Goal: Task Accomplishment & Management: Complete application form

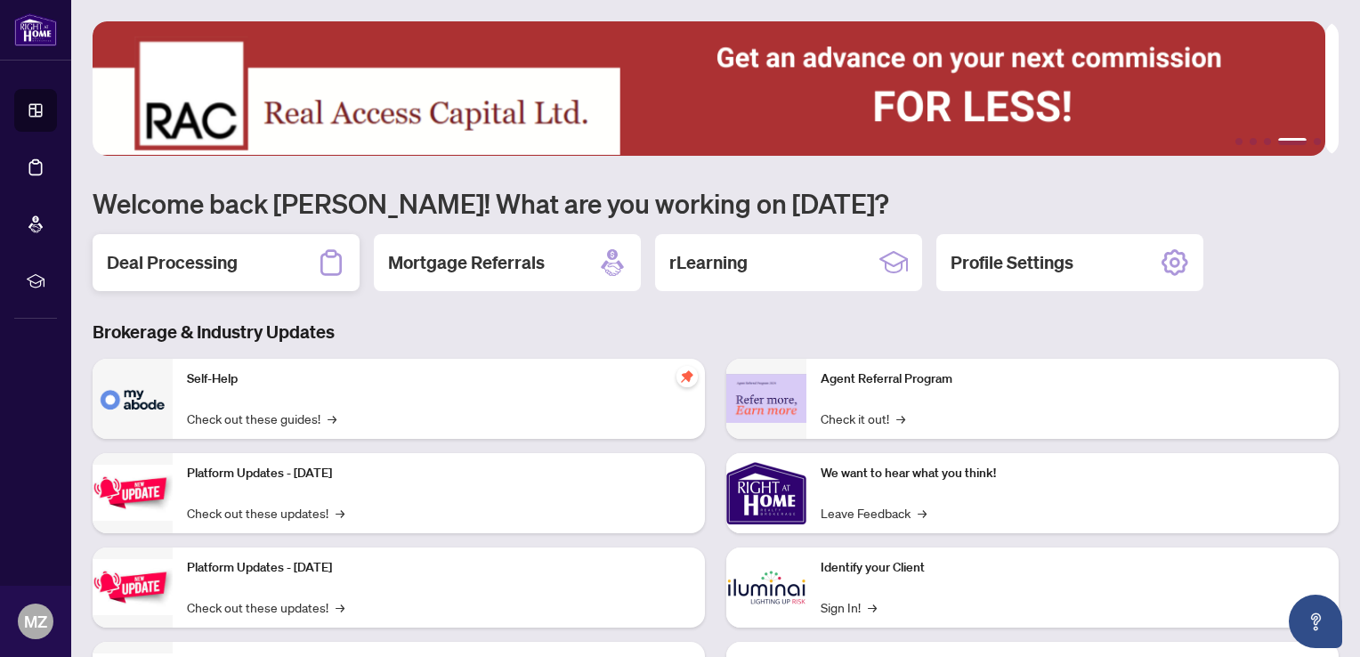
click at [213, 265] on h2 "Deal Processing" at bounding box center [172, 262] width 131 height 25
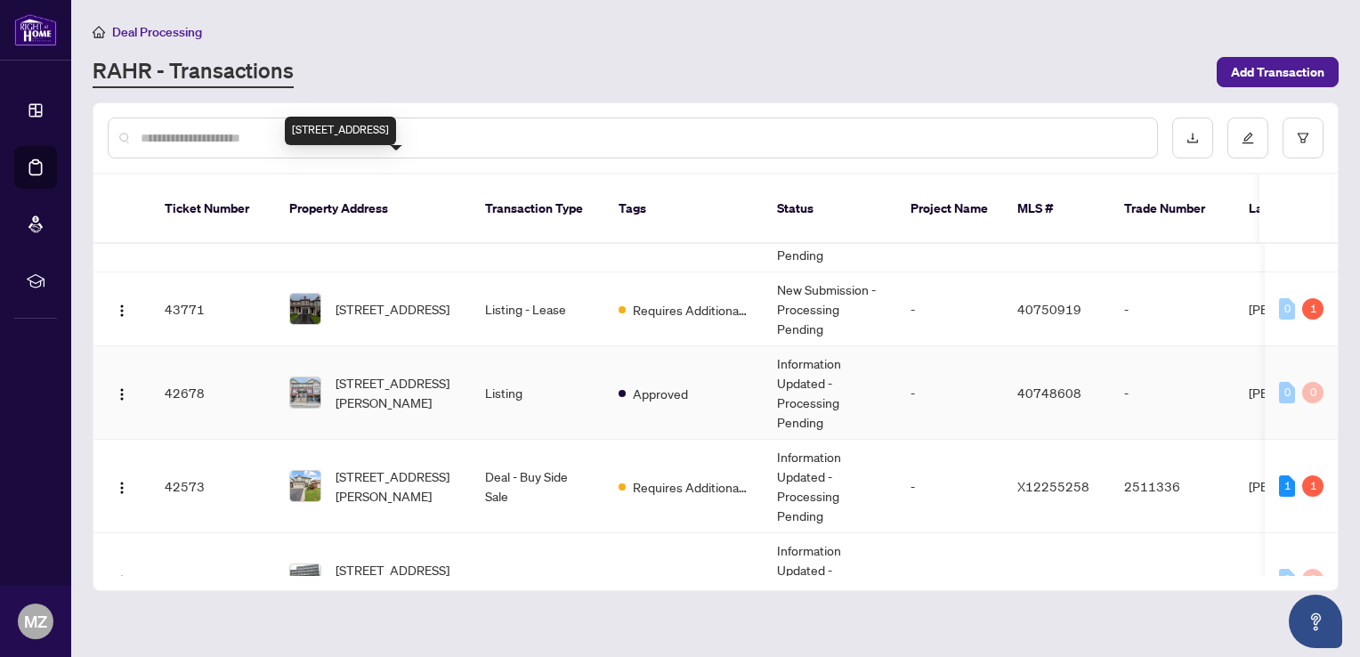
scroll to position [623, 0]
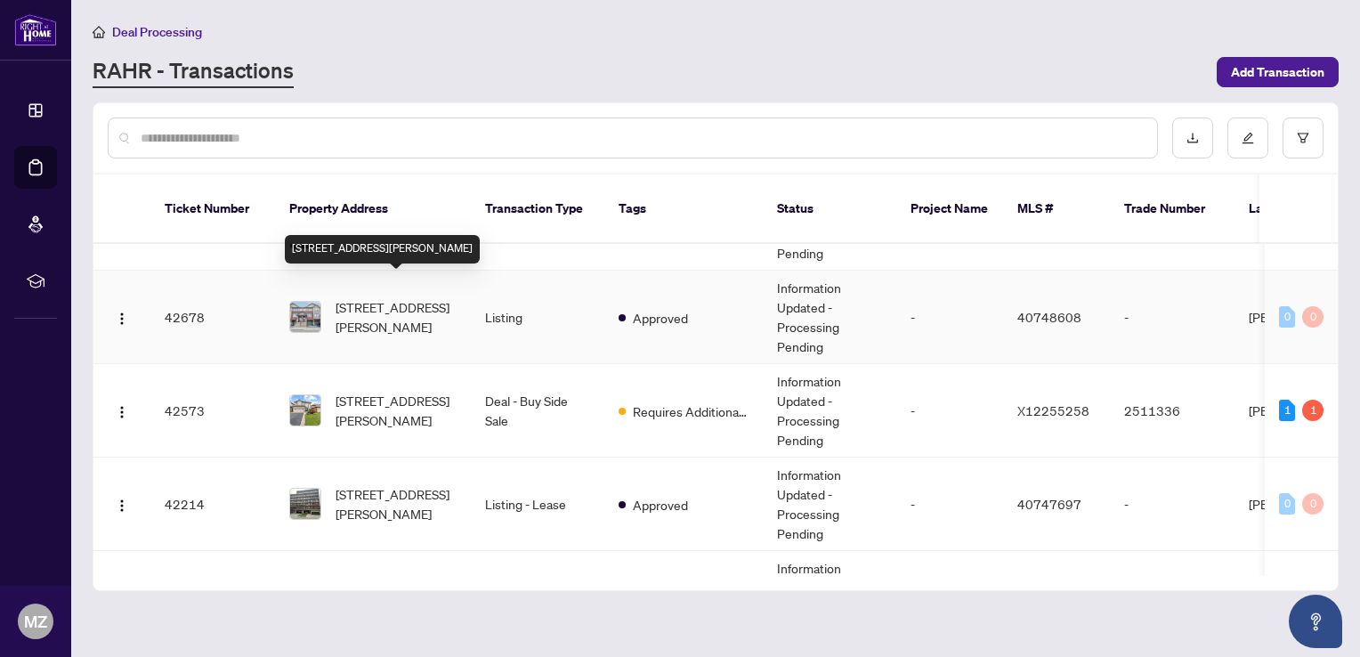
click at [376, 297] on span "[STREET_ADDRESS][PERSON_NAME]" at bounding box center [396, 316] width 121 height 39
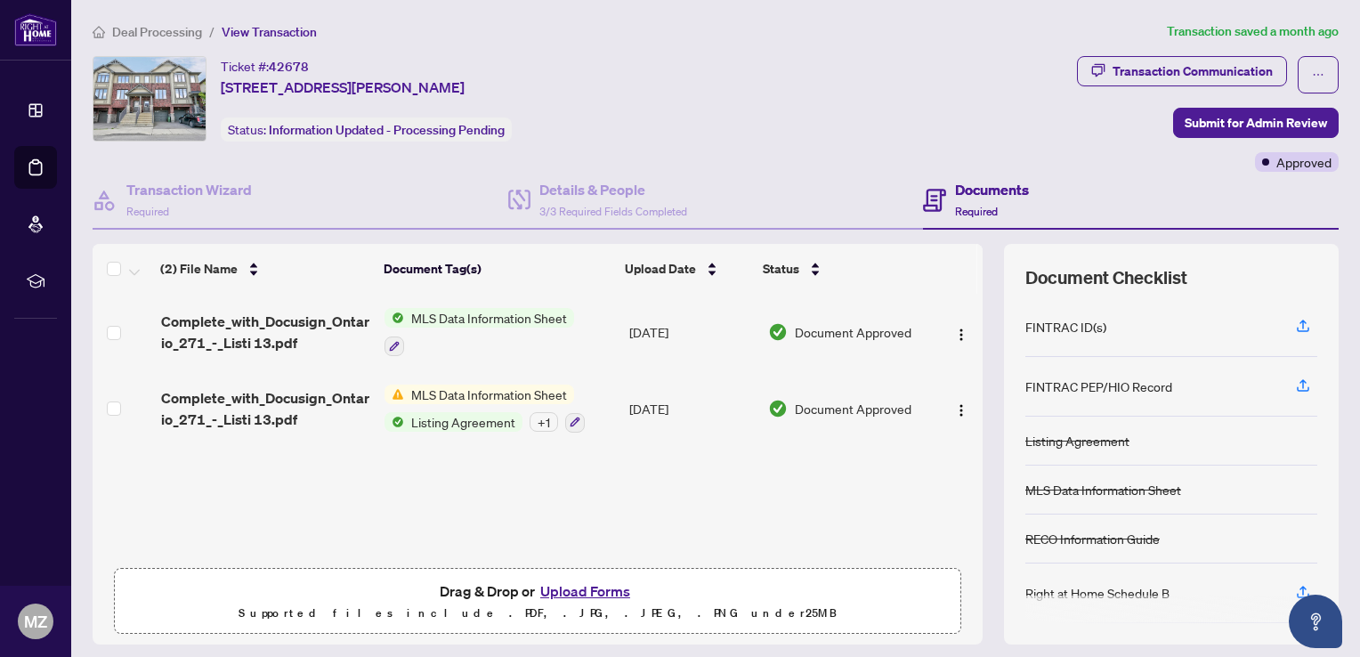
scroll to position [112, 0]
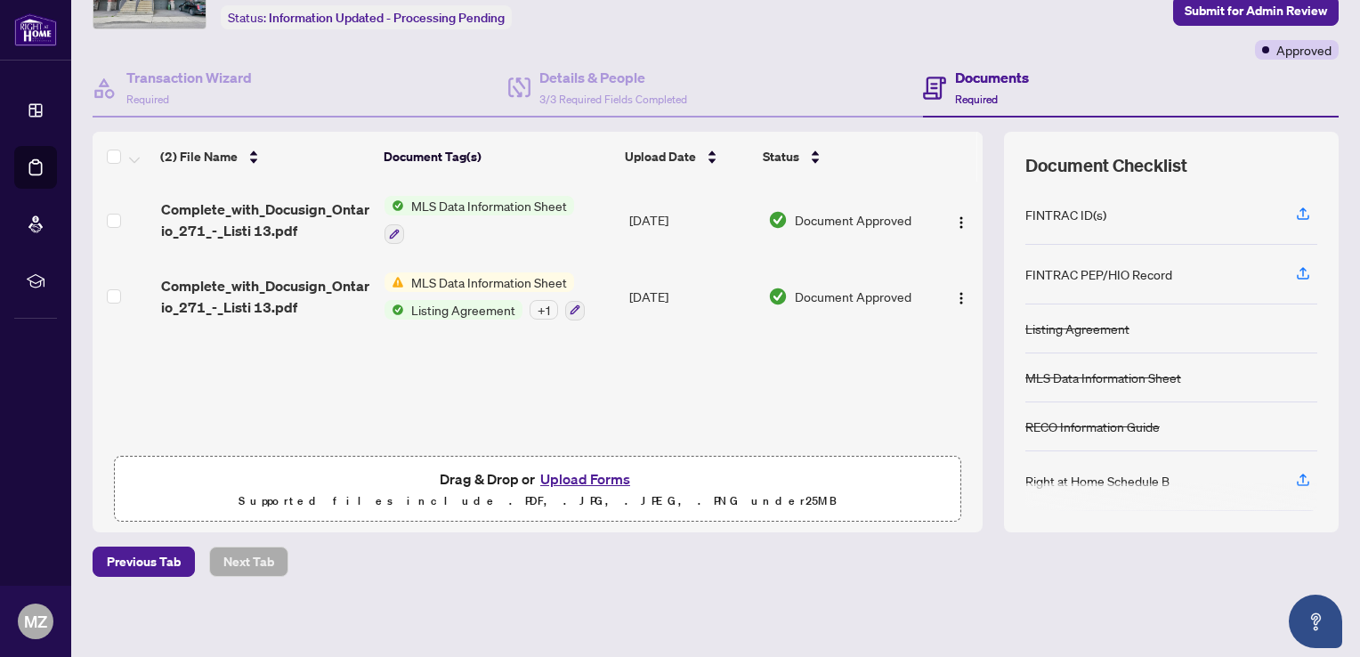
click at [581, 478] on button "Upload Forms" at bounding box center [585, 478] width 101 height 23
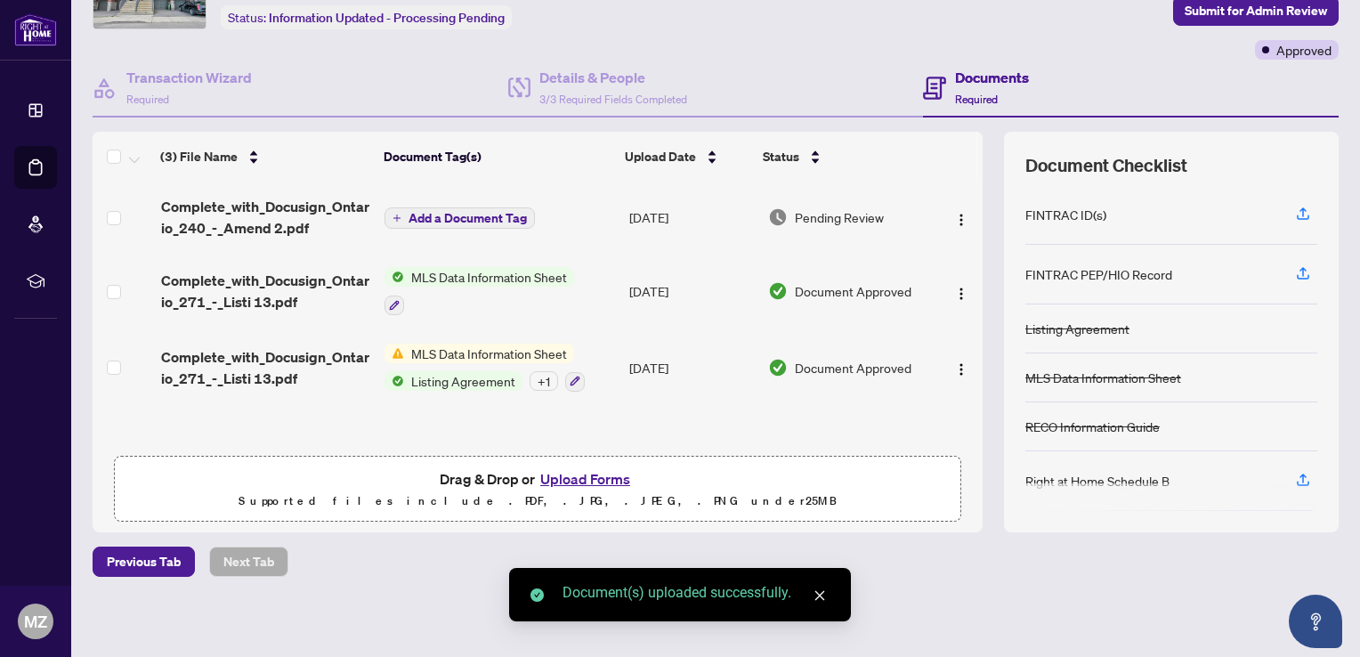
click at [466, 212] on span "Add a Document Tag" at bounding box center [468, 218] width 118 height 12
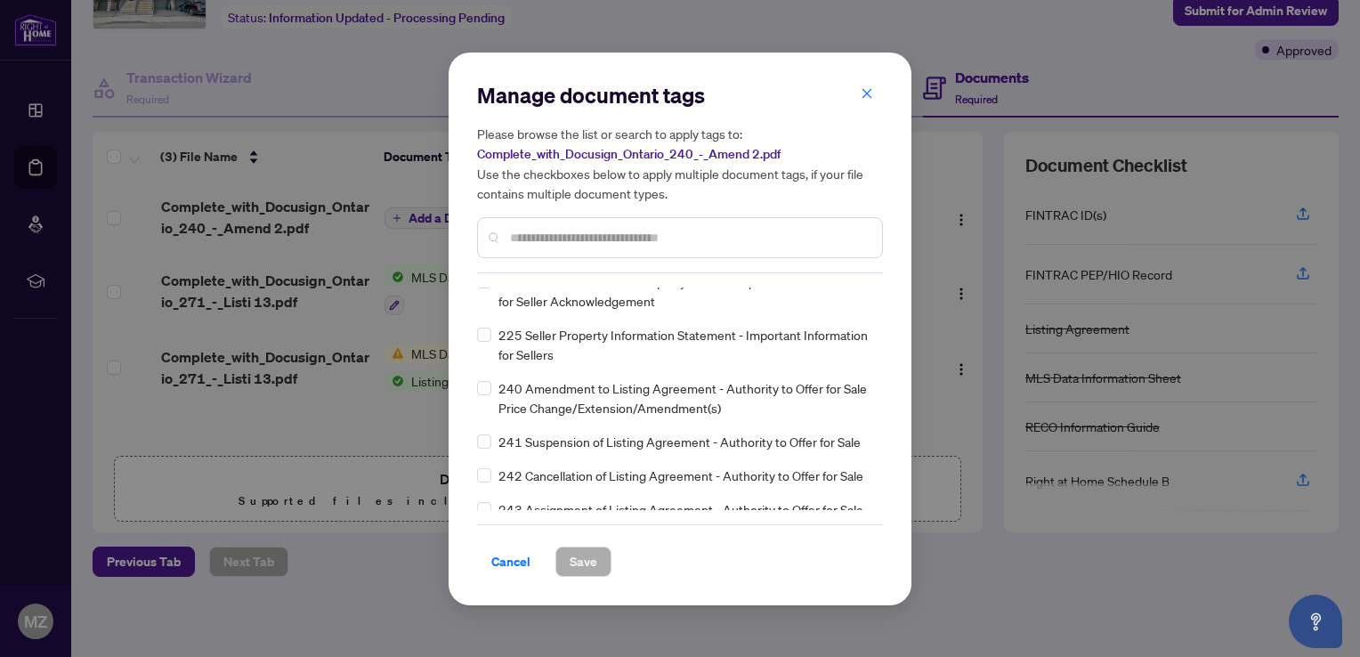
scroll to position [6945, 0]
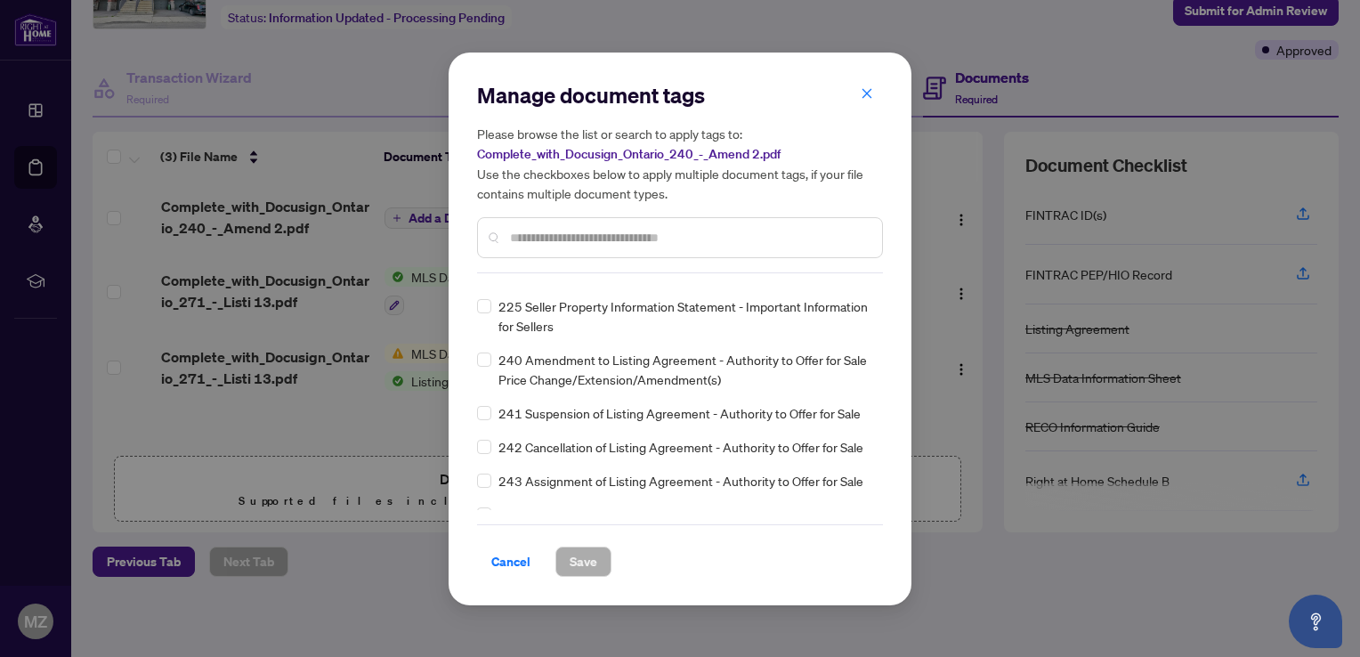
drag, startPoint x: 492, startPoint y: 378, endPoint x: 507, endPoint y: 432, distance: 56.4
click at [484, 372] on div "FINTRAC ID(s) FINTRAC PEP/HIO Record Listing Agreement MLS Data Information She…" at bounding box center [680, 399] width 406 height 223
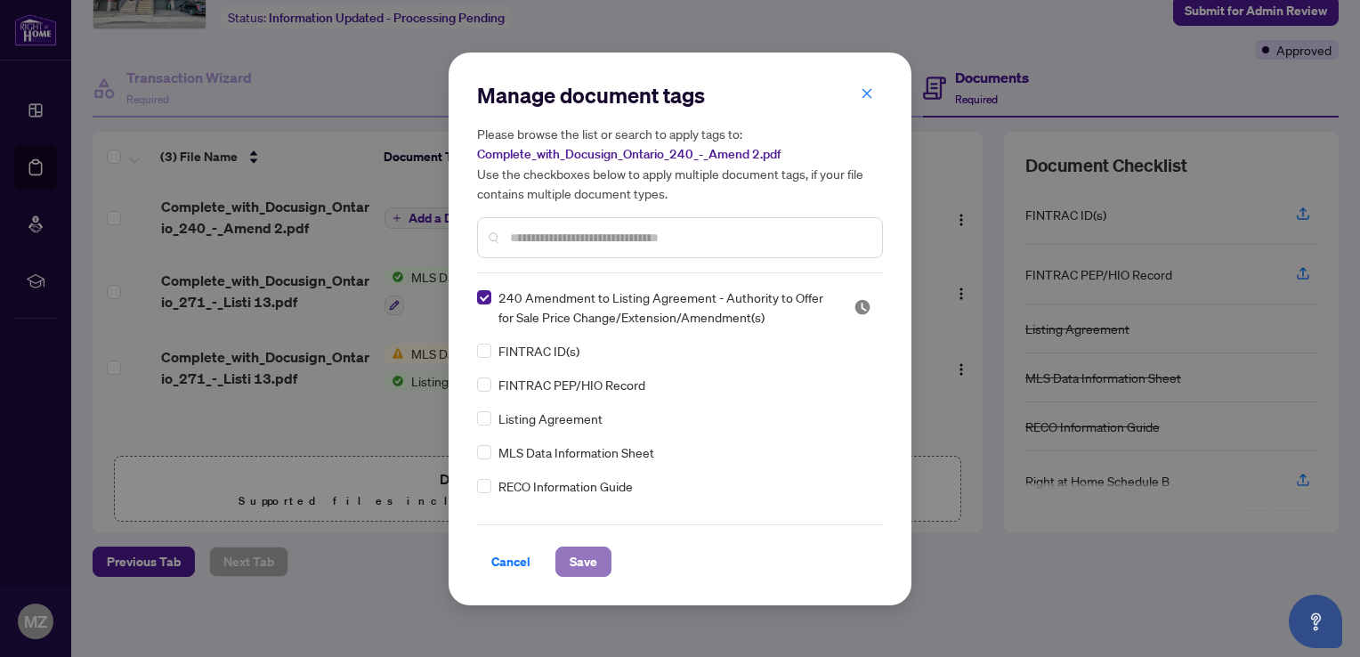
click at [582, 554] on span "Save" at bounding box center [584, 562] width 28 height 28
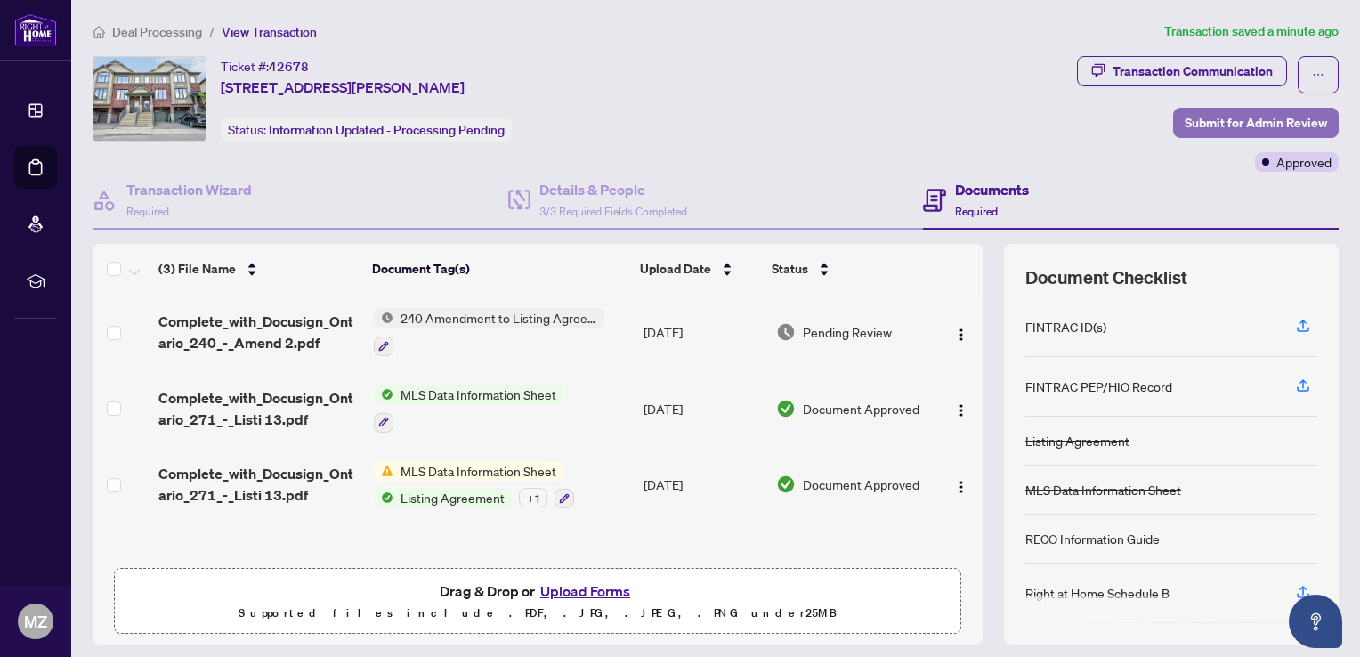
click at [1229, 119] on span "Submit for Admin Review" at bounding box center [1256, 123] width 142 height 28
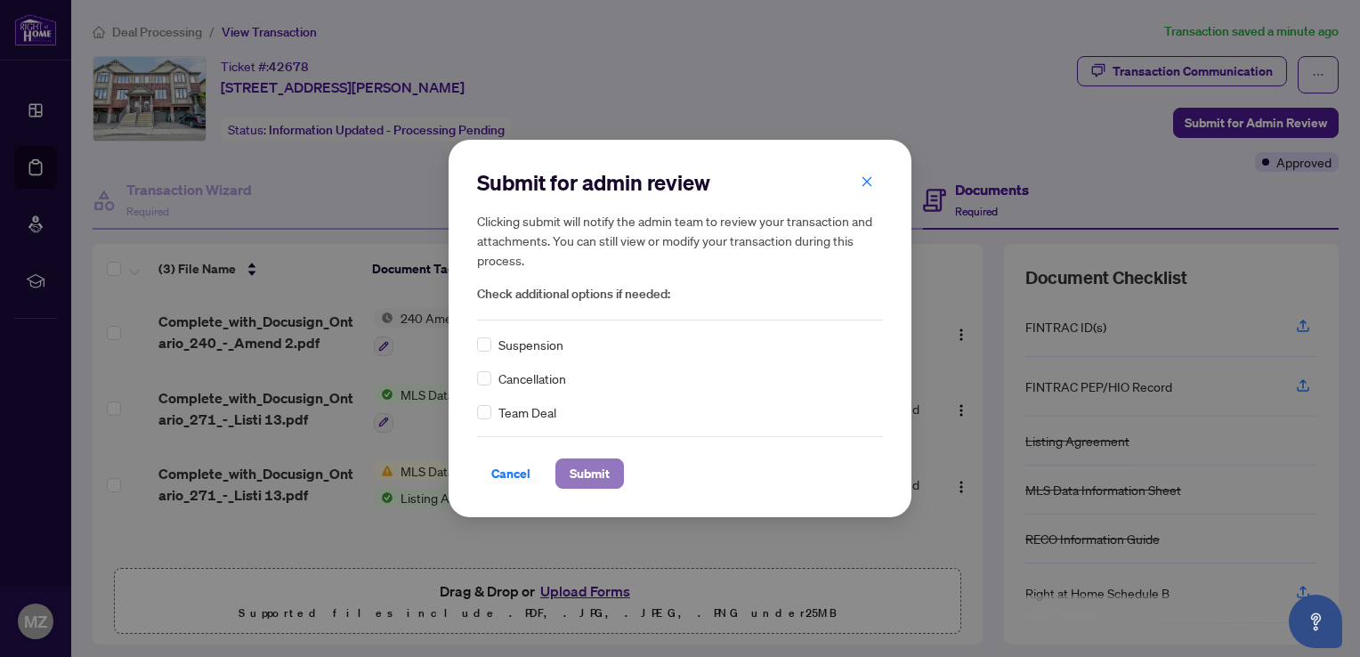
click at [596, 475] on span "Submit" at bounding box center [590, 473] width 40 height 28
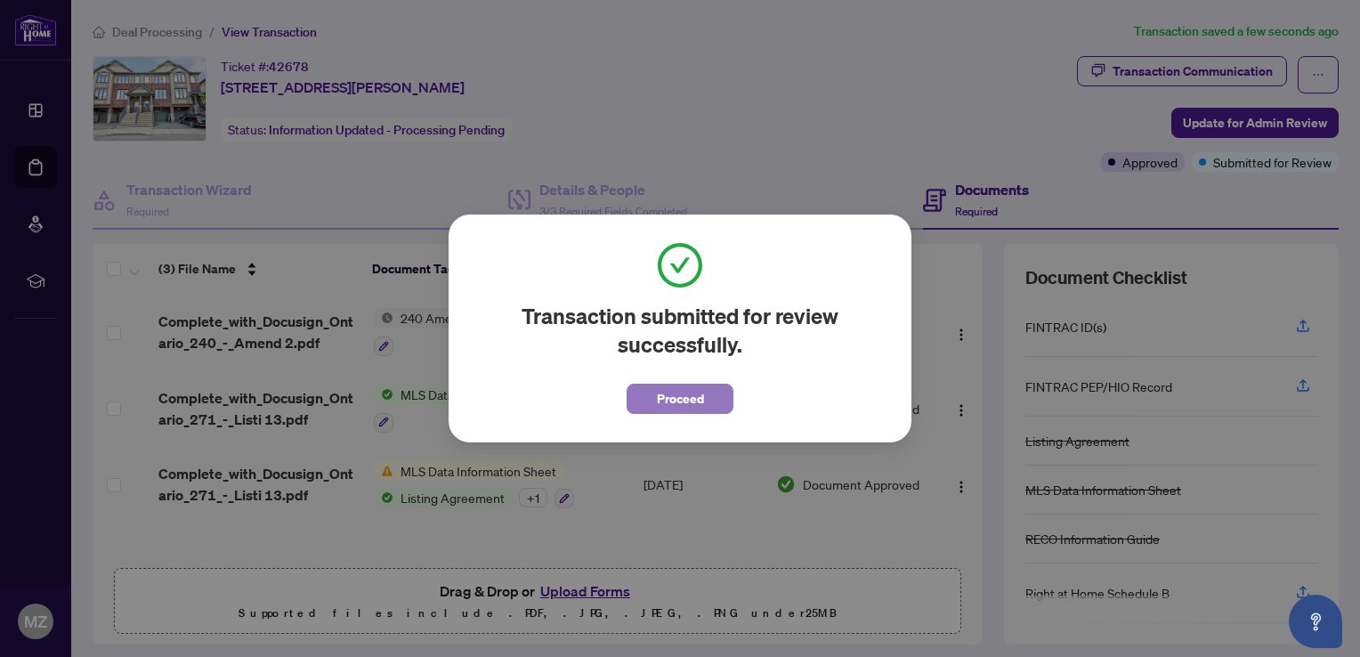
click at [702, 400] on span "Proceed" at bounding box center [680, 399] width 47 height 28
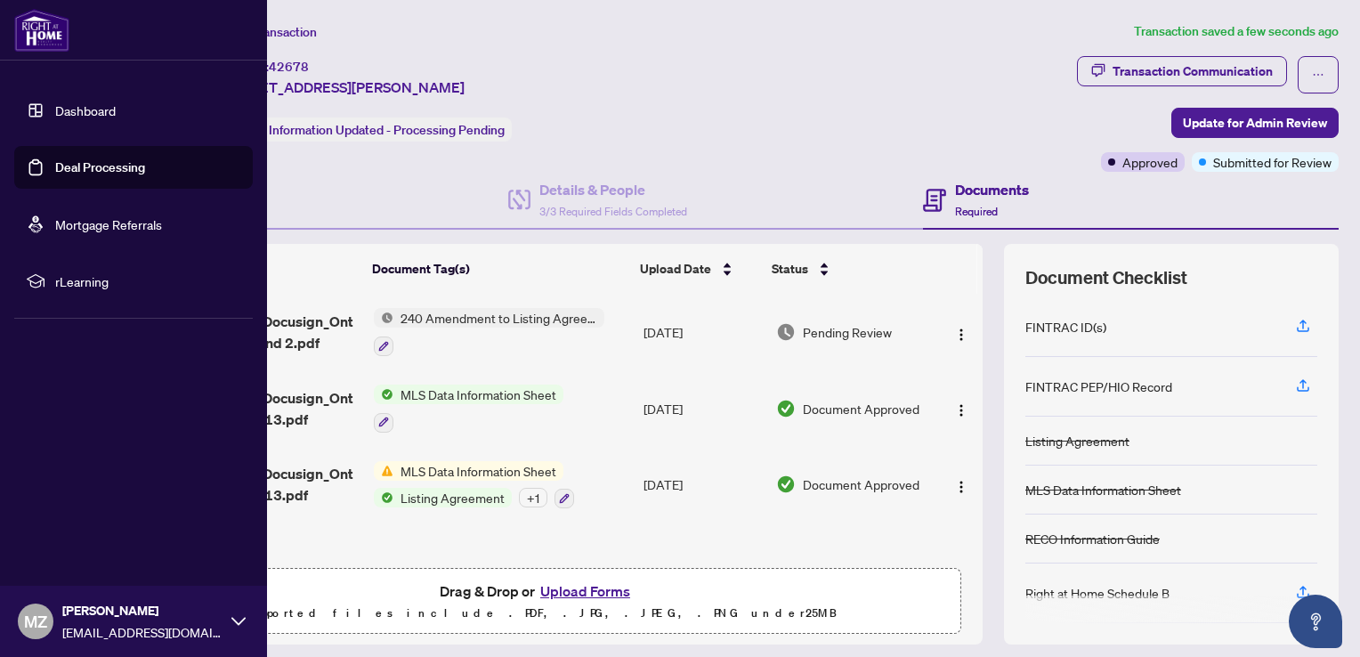
click at [115, 118] on link "Dashboard" at bounding box center [85, 110] width 61 height 16
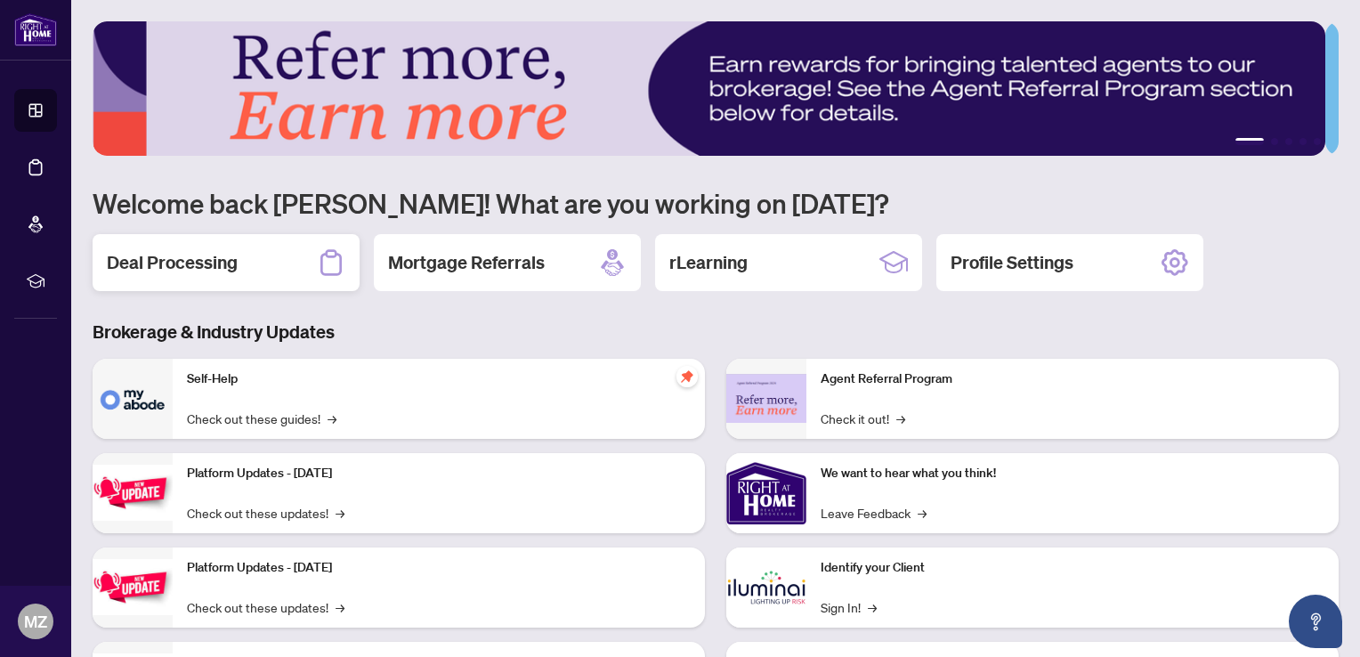
click at [196, 246] on div "Deal Processing" at bounding box center [226, 262] width 267 height 57
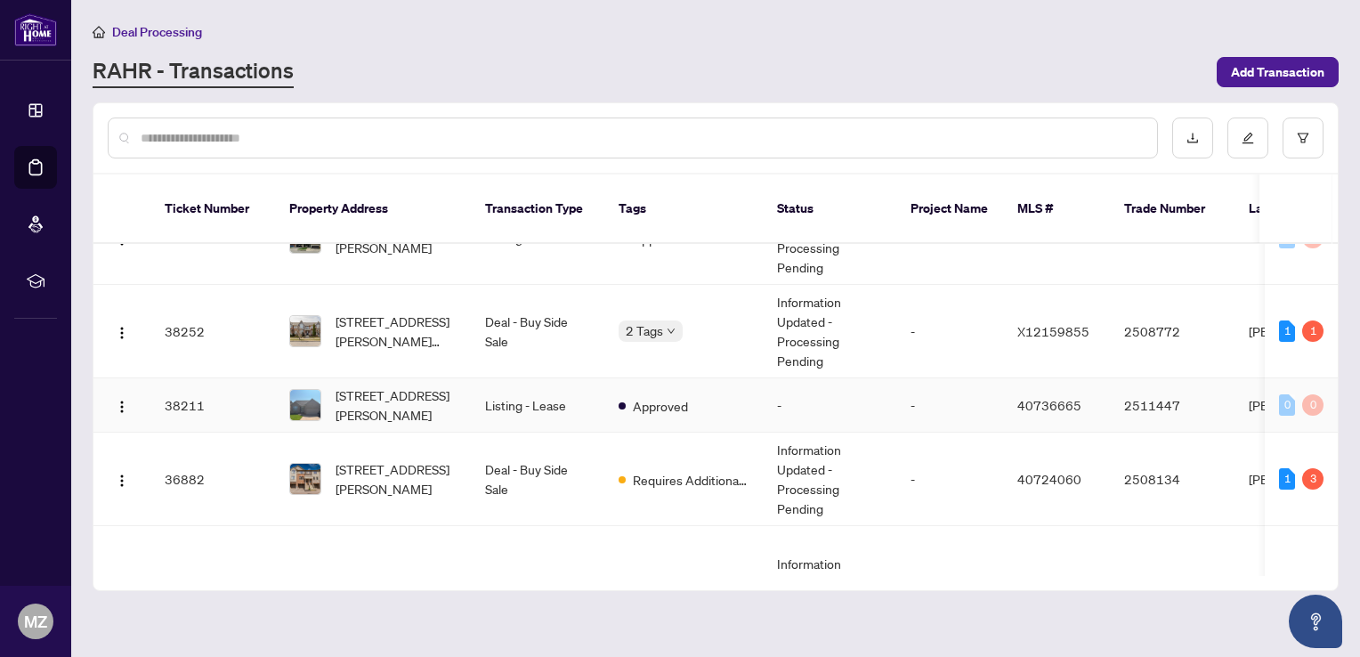
scroll to position [890, 0]
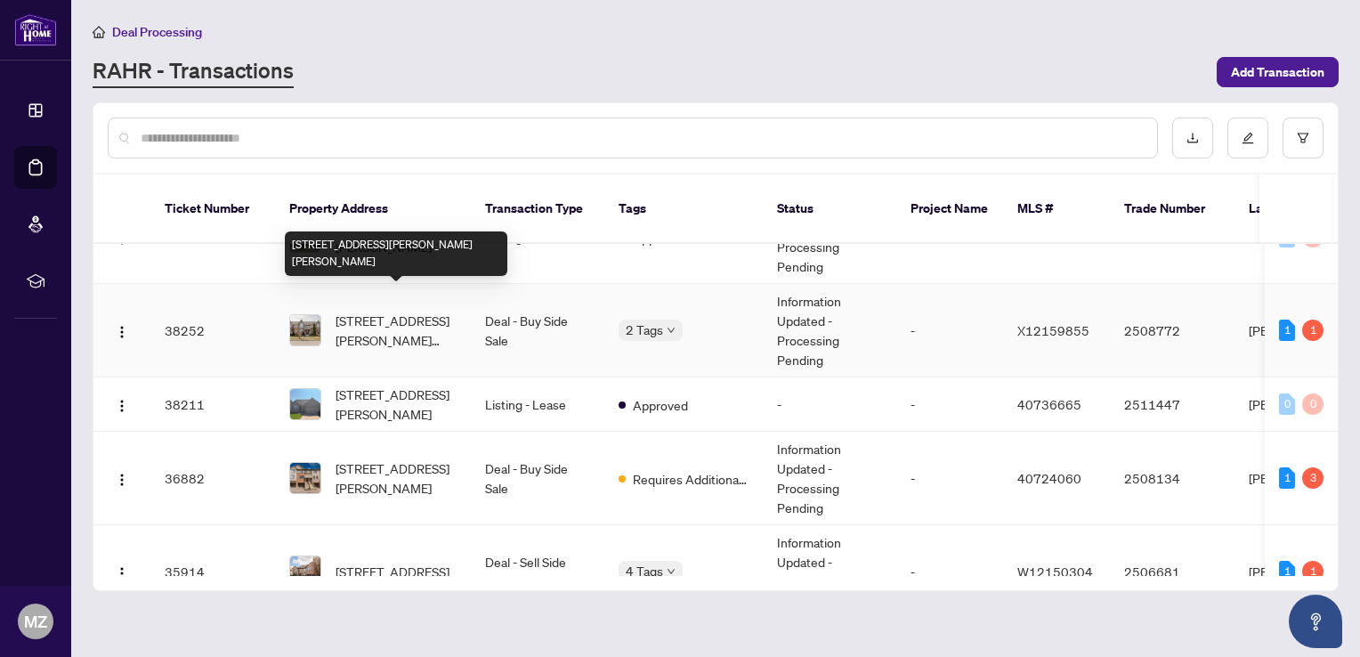
click at [400, 311] on span "[STREET_ADDRESS][PERSON_NAME][PERSON_NAME]" at bounding box center [396, 330] width 121 height 39
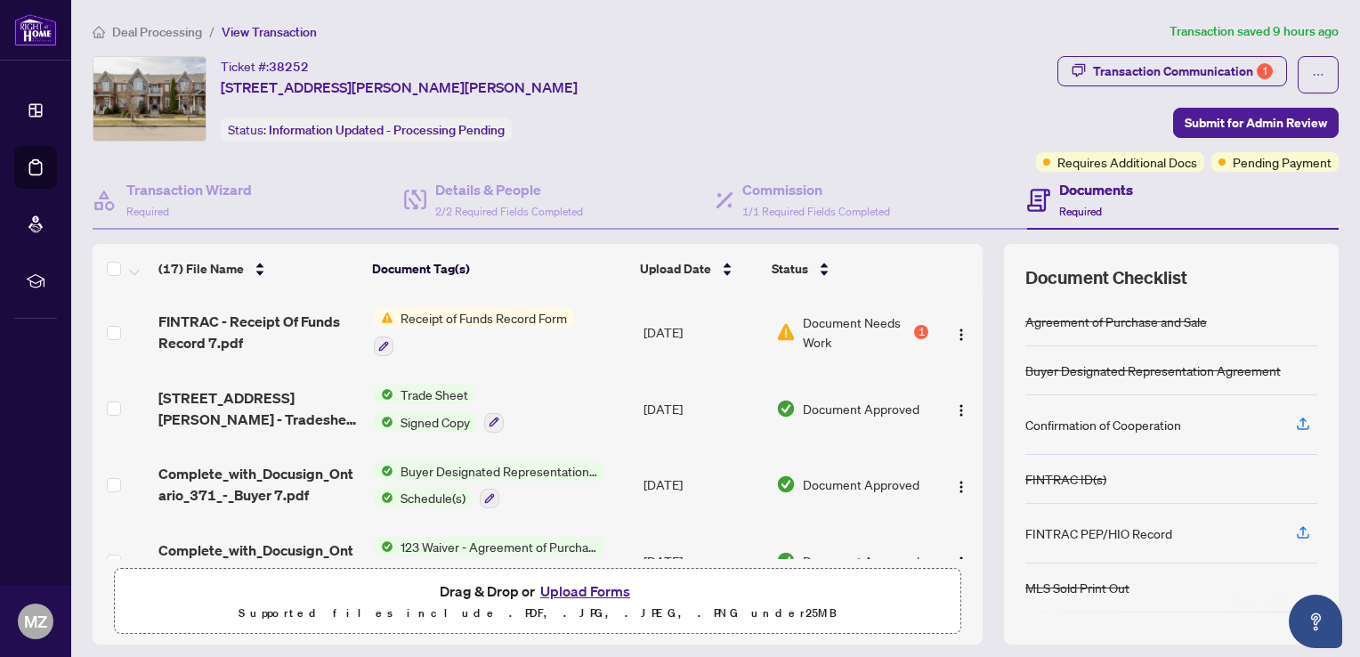
click at [866, 324] on span "Document Needs Work" at bounding box center [857, 332] width 108 height 39
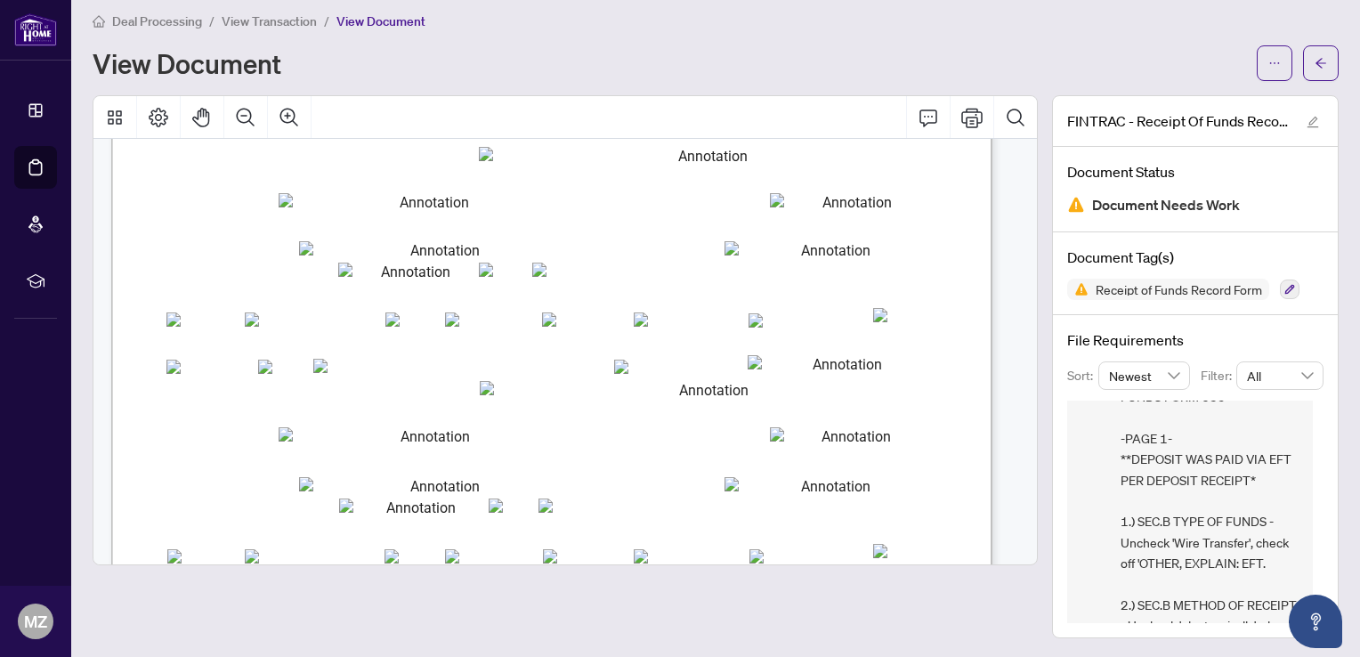
scroll to position [267, 0]
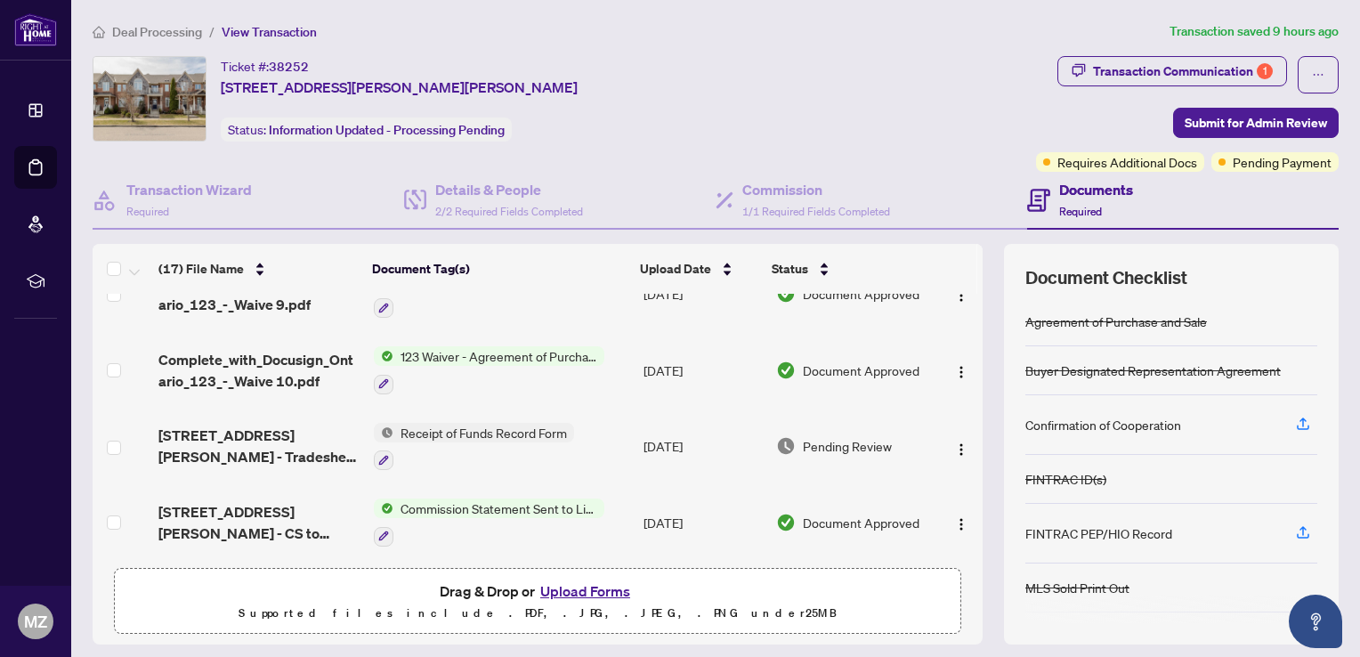
scroll to position [356, 0]
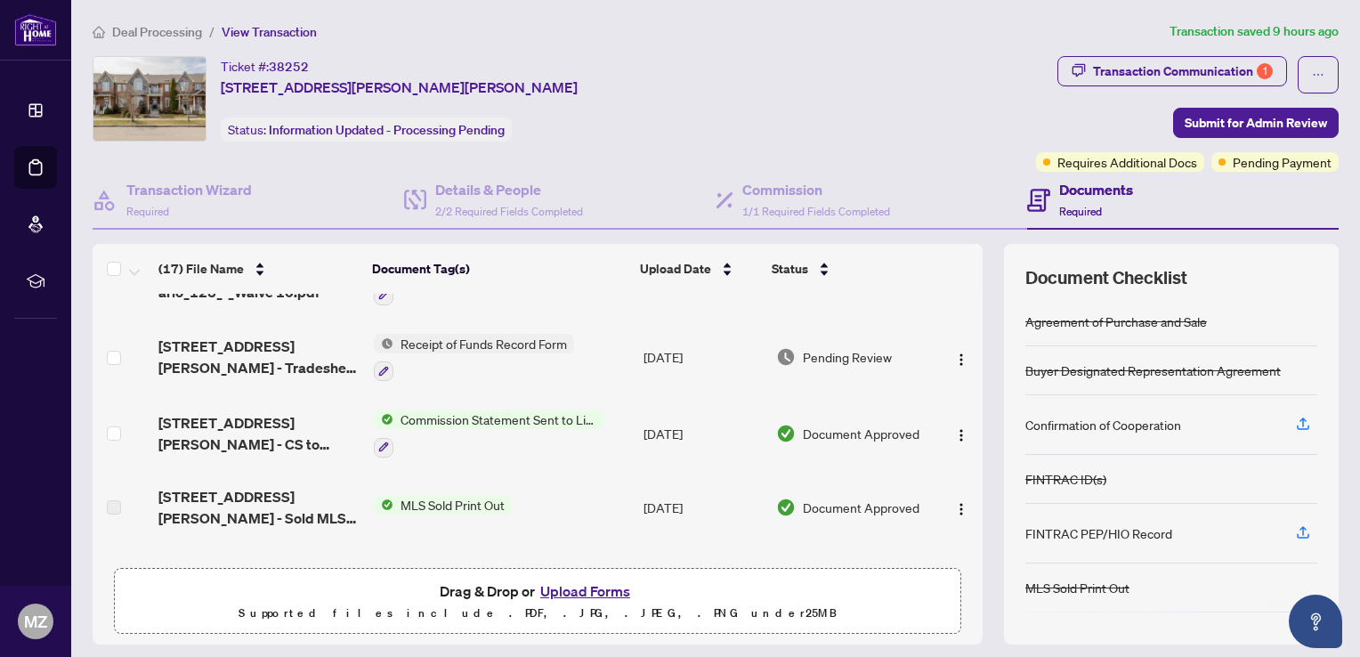
click at [594, 587] on button "Upload Forms" at bounding box center [585, 591] width 101 height 23
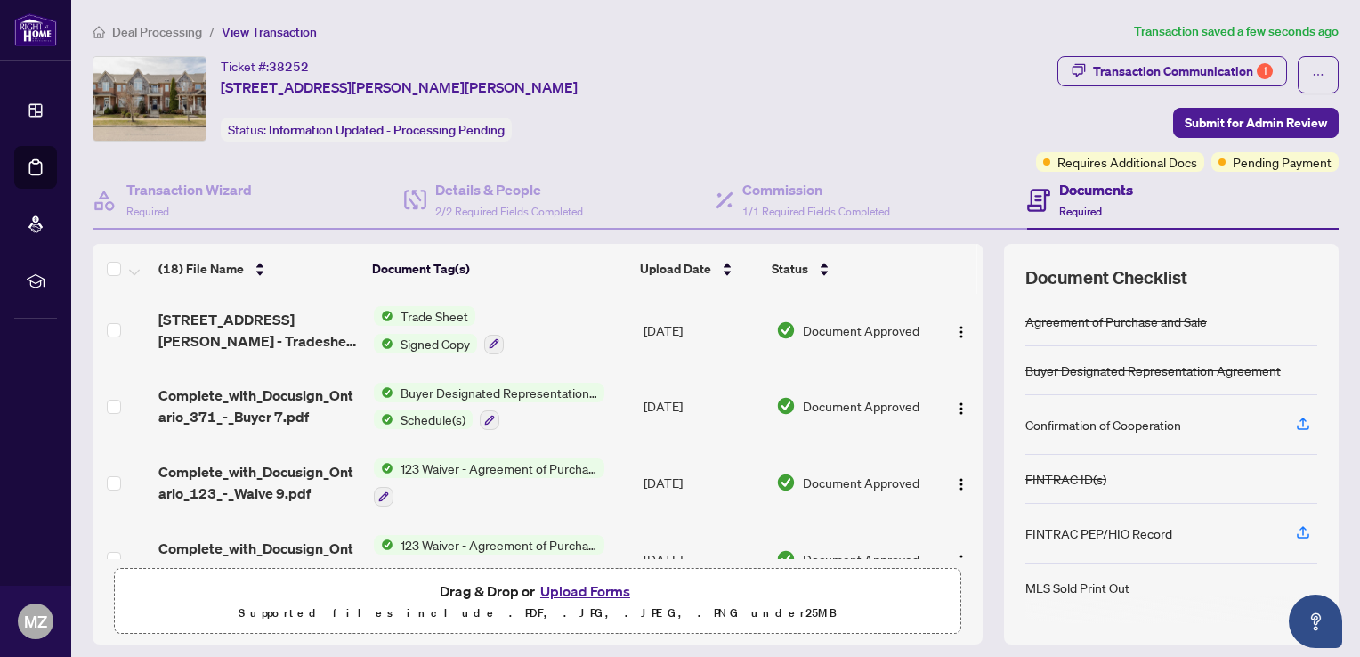
scroll to position [0, 0]
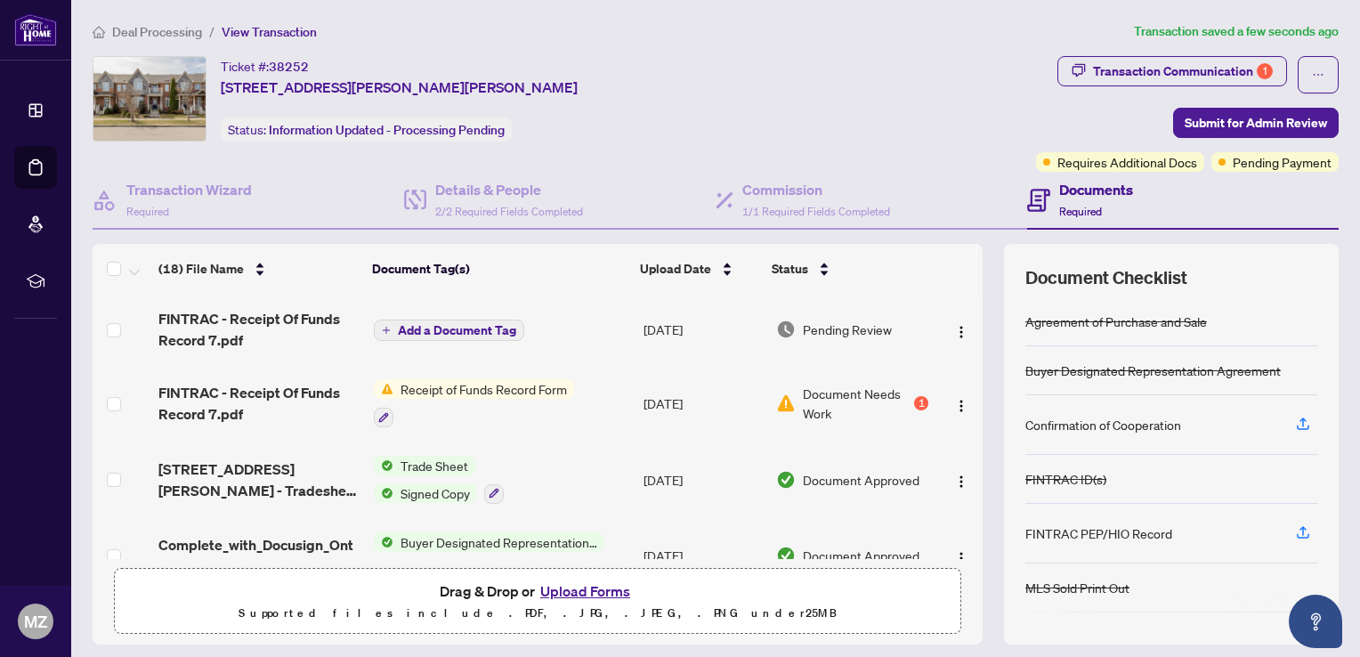
click at [430, 324] on span "Add a Document Tag" at bounding box center [457, 330] width 118 height 12
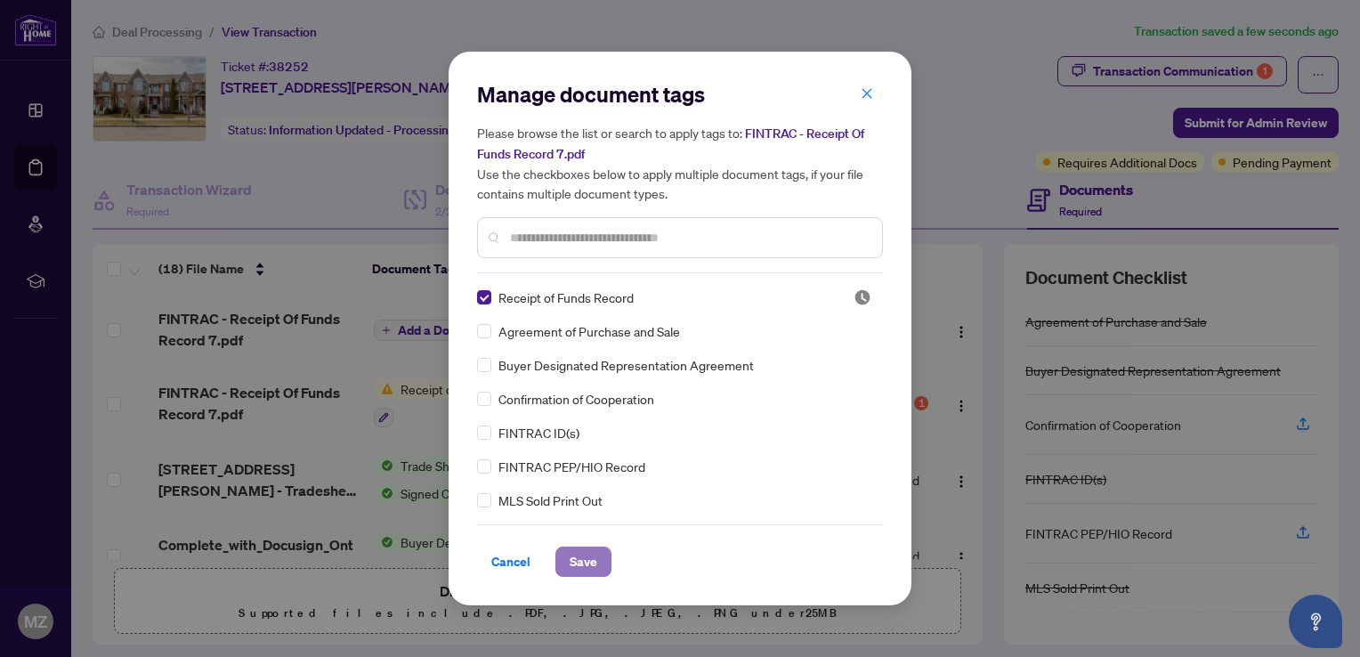
click at [581, 551] on span "Save" at bounding box center [584, 562] width 28 height 28
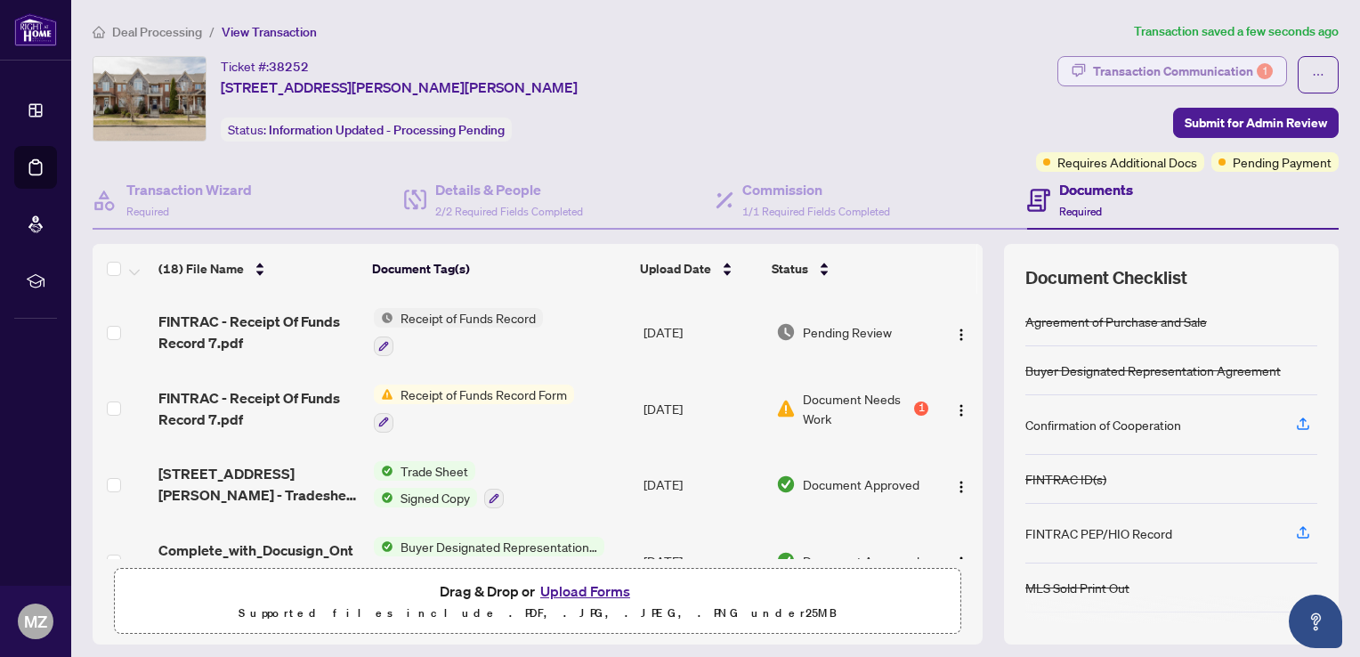
click at [1137, 75] on div "Transaction Communication 1" at bounding box center [1183, 71] width 180 height 28
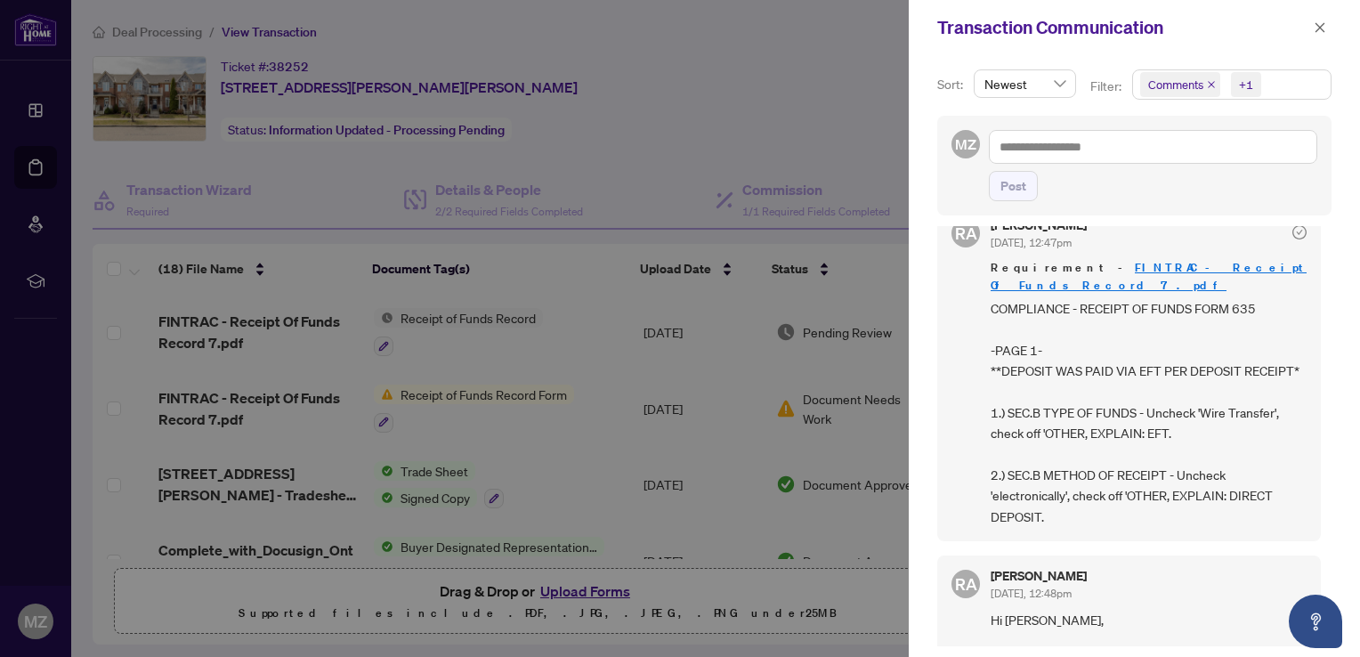
scroll to position [267, 0]
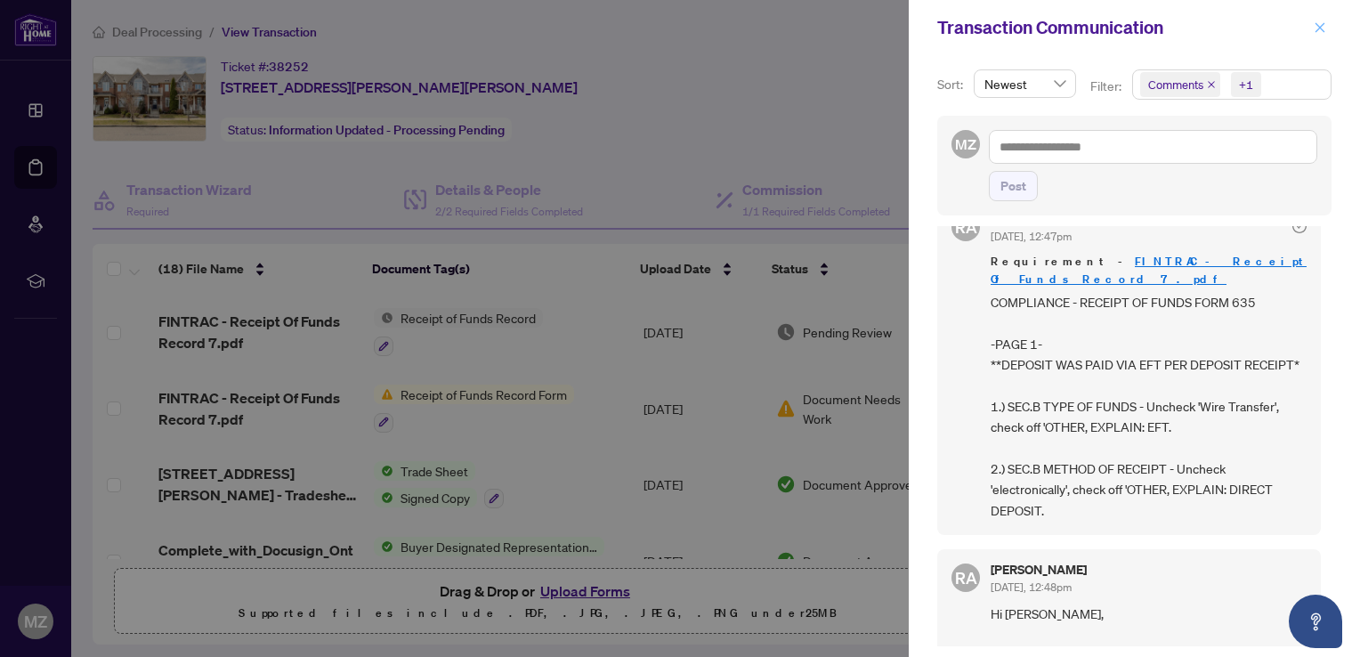
click at [1321, 29] on icon "close" at bounding box center [1321, 27] width 10 height 10
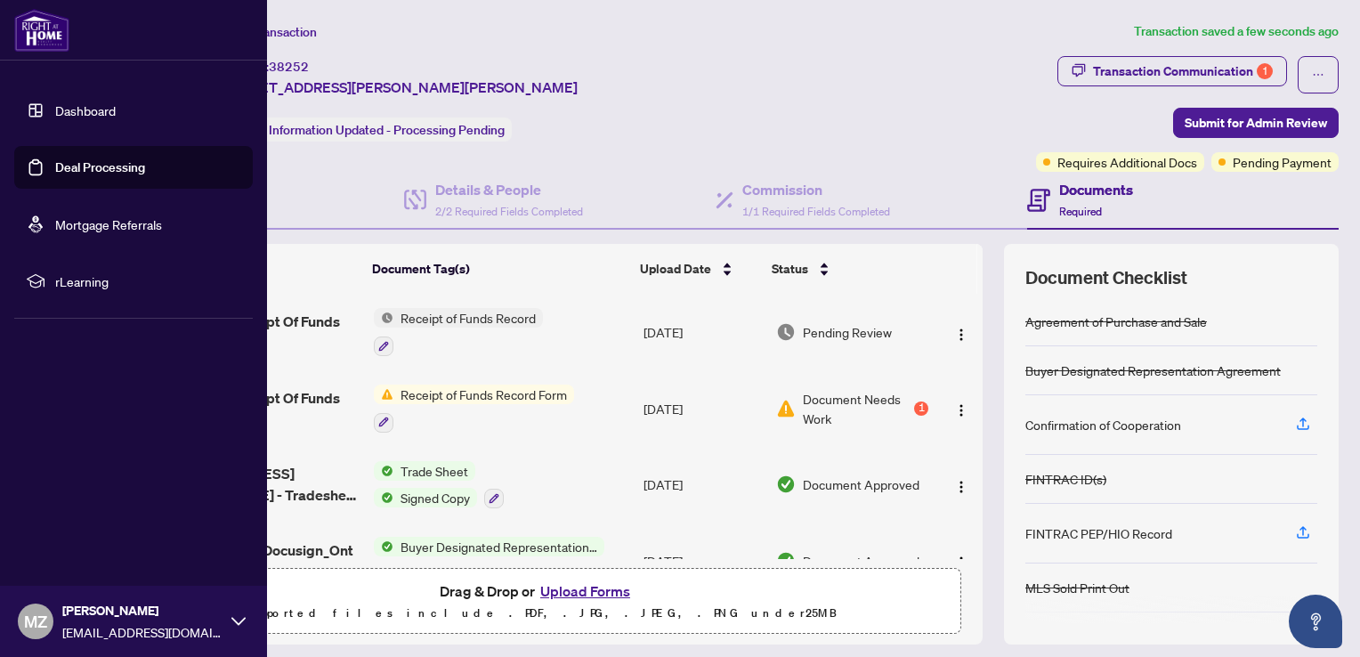
click at [55, 111] on link "Dashboard" at bounding box center [85, 110] width 61 height 16
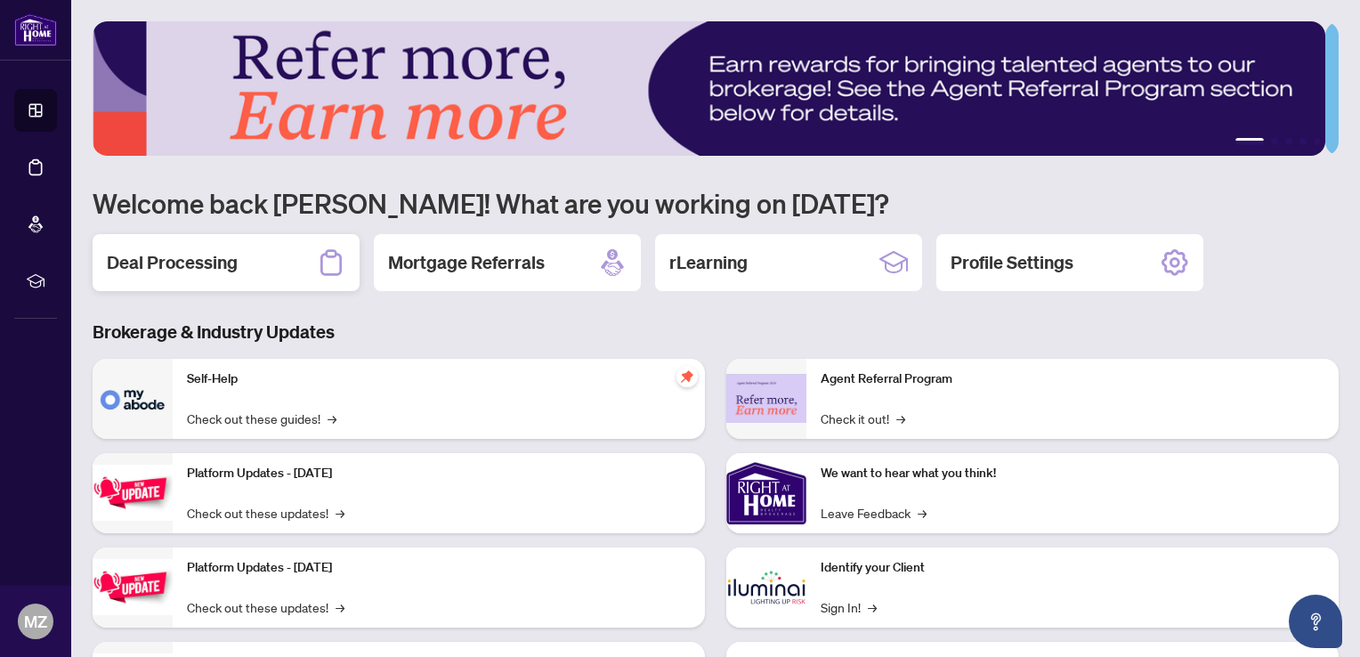
click at [244, 263] on div "Deal Processing" at bounding box center [226, 262] width 267 height 57
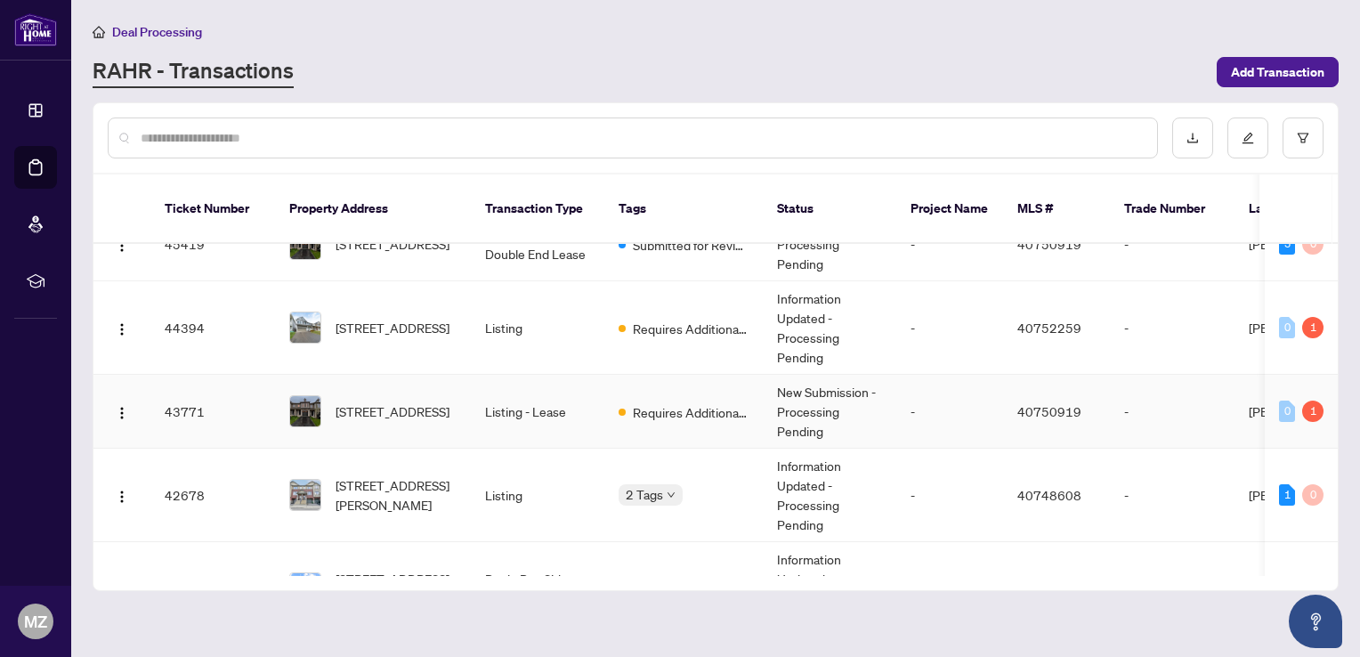
scroll to position [623, 0]
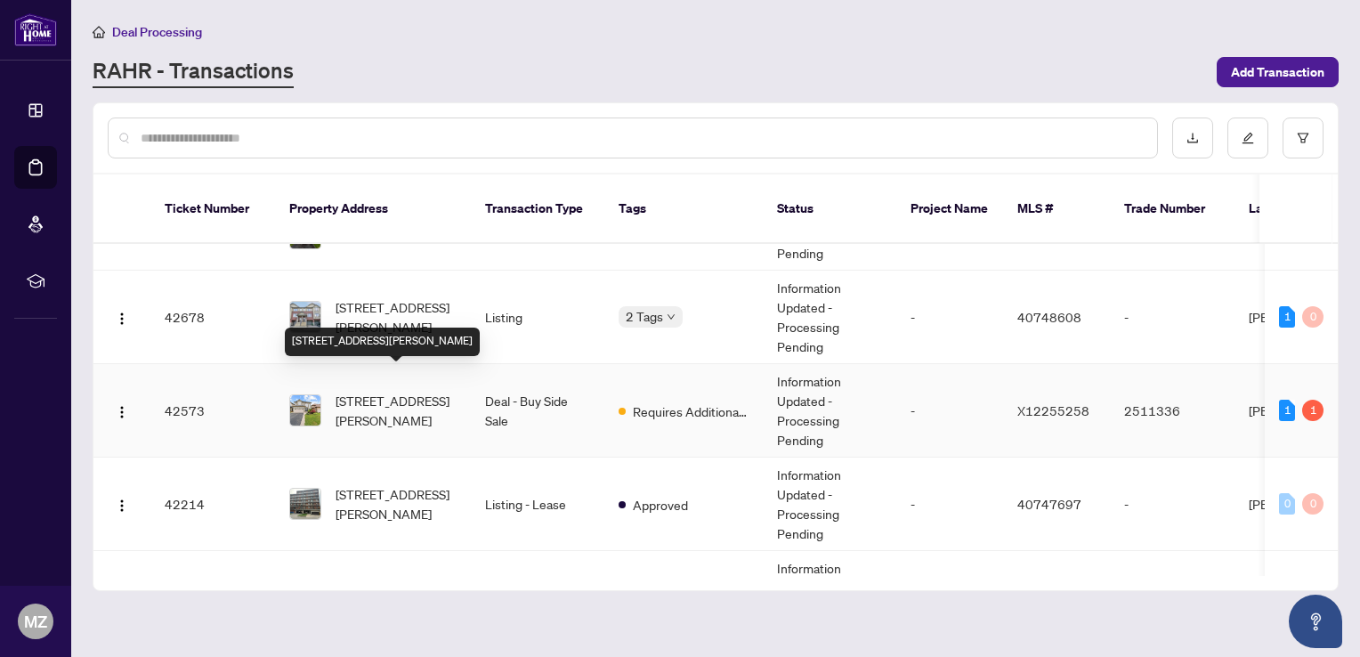
click at [427, 391] on span "[STREET_ADDRESS][PERSON_NAME]" at bounding box center [396, 410] width 121 height 39
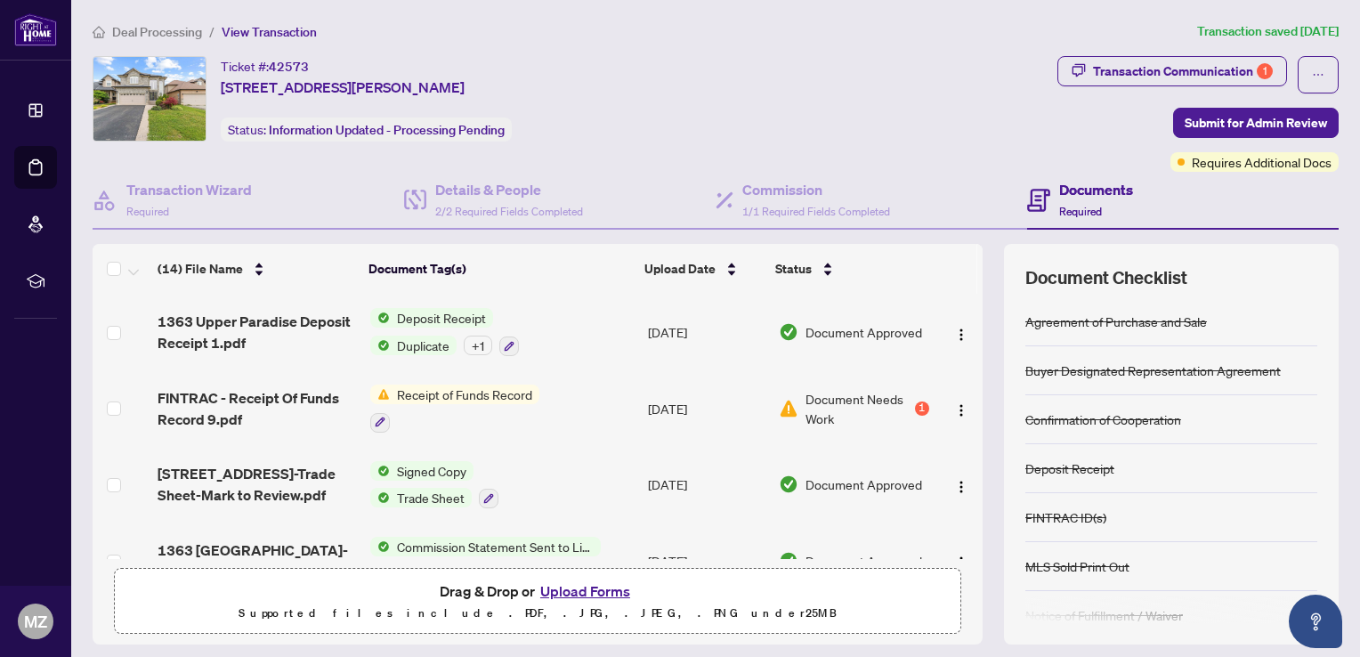
click at [892, 403] on span "Document Needs Work" at bounding box center [858, 408] width 105 height 39
